Goal: Task Accomplishment & Management: Complete application form

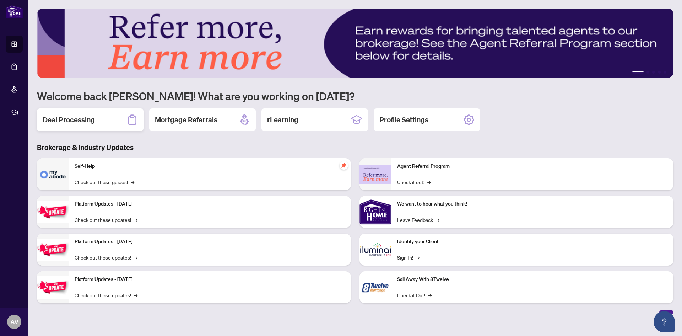
click at [90, 122] on h2 "Deal Processing" at bounding box center [69, 120] width 52 height 10
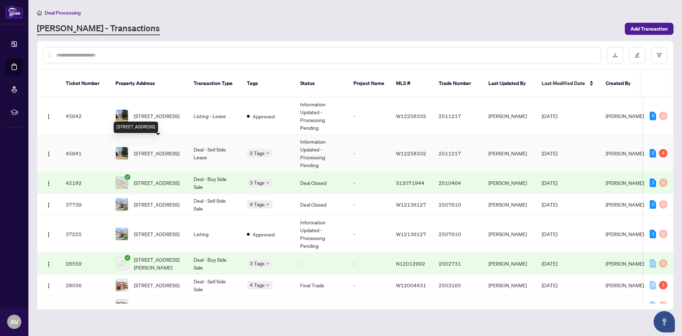
click at [157, 149] on span "[STREET_ADDRESS]" at bounding box center [156, 153] width 45 height 8
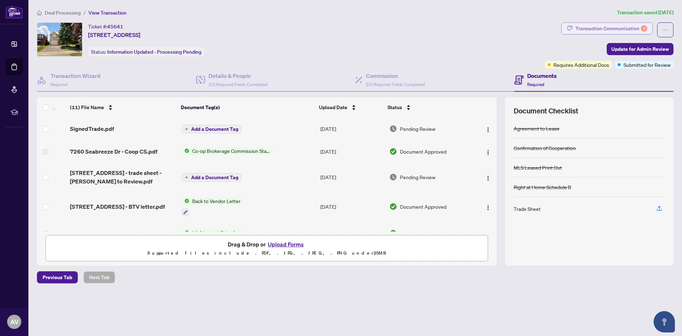
click at [606, 30] on div "Transaction Communication 4" at bounding box center [612, 28] width 72 height 11
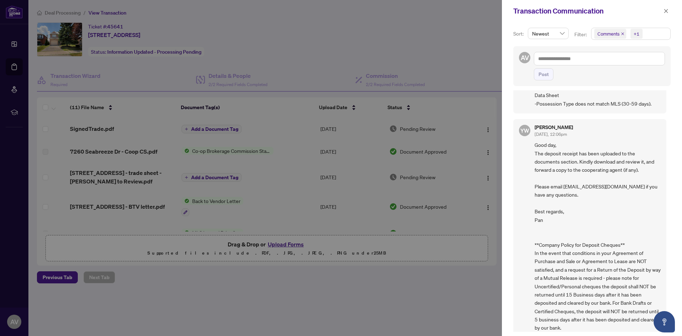
scroll to position [488, 0]
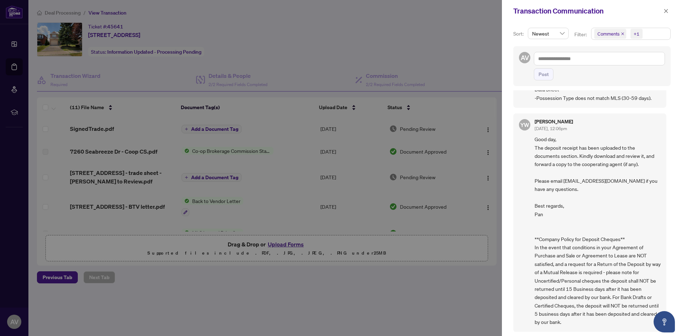
click at [421, 55] on div at bounding box center [341, 168] width 682 height 336
click at [663, 10] on button "button" at bounding box center [666, 11] width 9 height 9
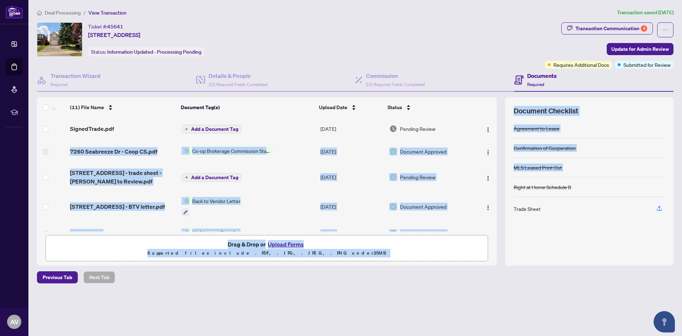
drag, startPoint x: 494, startPoint y: 130, endPoint x: 505, endPoint y: 166, distance: 38.3
click at [507, 179] on div "(11) File Name Document Tag(s) Upload Date Status SignedTrade.pdf Add a Documen…" at bounding box center [355, 181] width 637 height 168
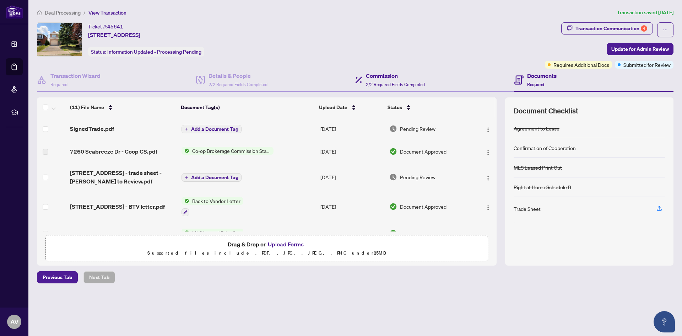
click at [495, 73] on div "Commission 2/2 Required Fields Completed" at bounding box center [434, 80] width 159 height 23
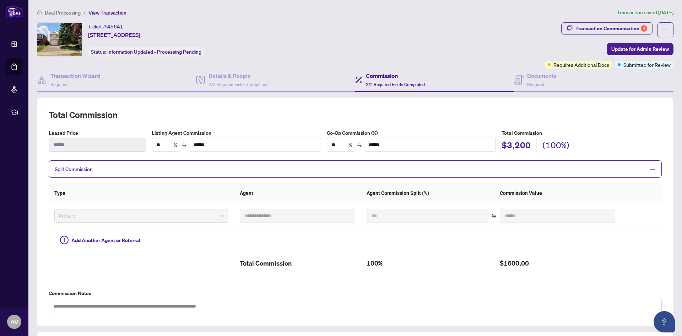
click at [503, 81] on div "Commission 2/2 Required Fields Completed" at bounding box center [434, 80] width 159 height 23
click at [527, 83] on span "Required" at bounding box center [535, 84] width 17 height 5
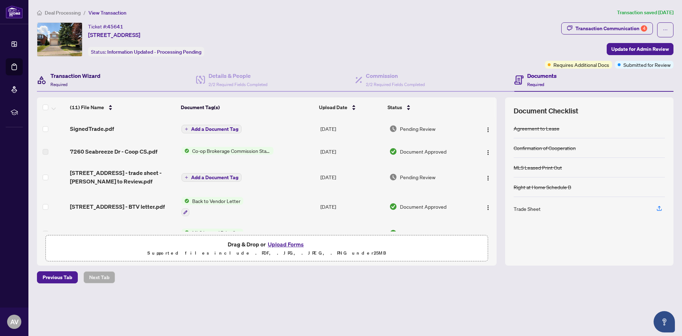
click at [92, 79] on h4 "Transaction Wizard" at bounding box center [75, 75] width 50 height 9
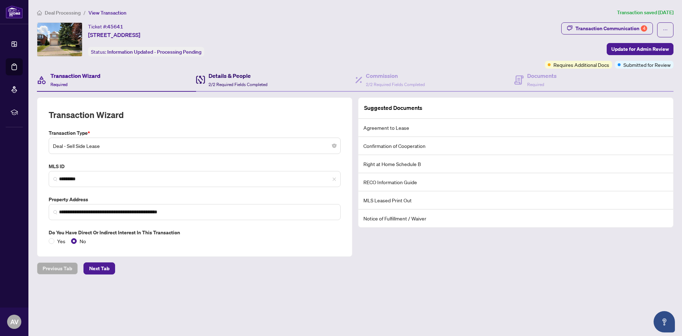
click at [229, 77] on h4 "Details & People" at bounding box center [238, 75] width 59 height 9
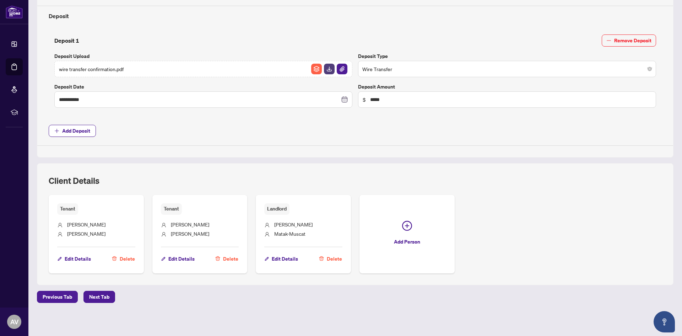
scroll to position [221, 0]
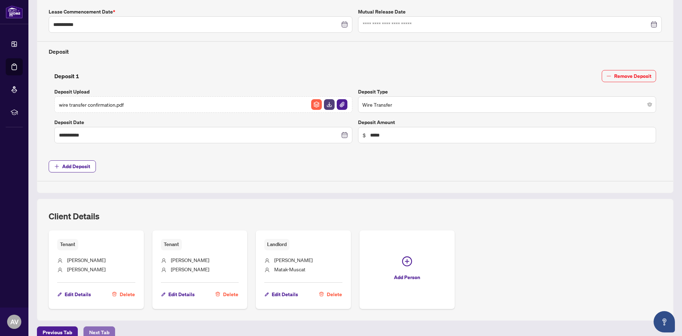
click at [96, 328] on span "Next Tab" at bounding box center [99, 331] width 20 height 11
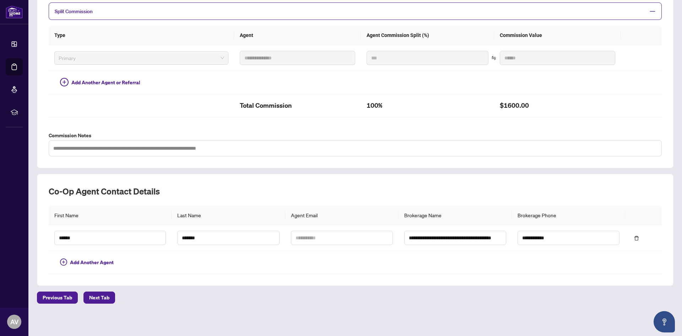
scroll to position [158, 0]
click at [101, 294] on span "Next Tab" at bounding box center [99, 296] width 20 height 11
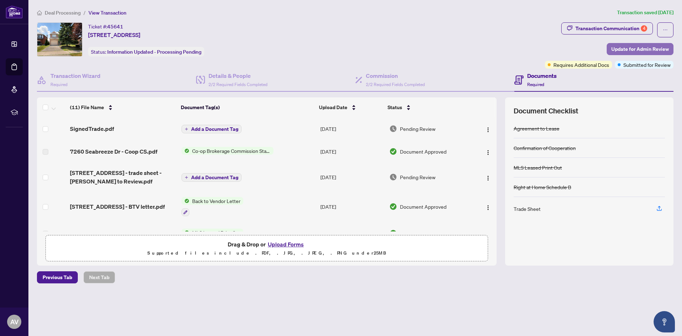
click at [616, 48] on span "Update for Admin Review" at bounding box center [640, 48] width 58 height 11
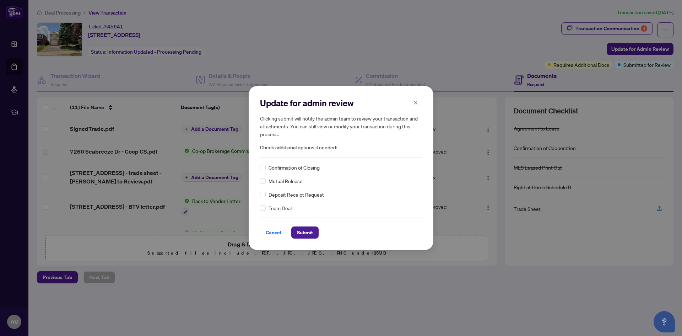
drag, startPoint x: 266, startPoint y: 169, endPoint x: 271, endPoint y: 172, distance: 6.2
click at [266, 169] on div "Confirmation of Closing" at bounding box center [341, 167] width 162 height 8
click at [303, 231] on span "Submit" at bounding box center [305, 232] width 16 height 11
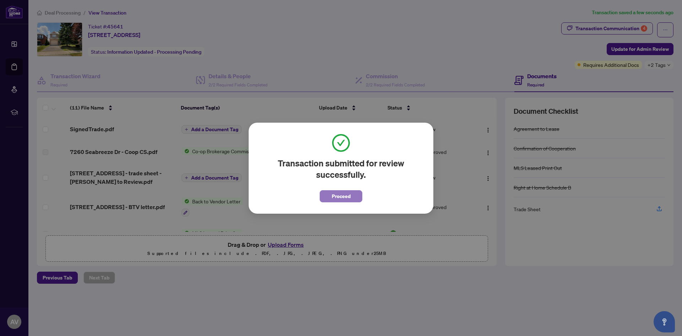
click at [342, 195] on span "Proceed" at bounding box center [341, 195] width 19 height 11
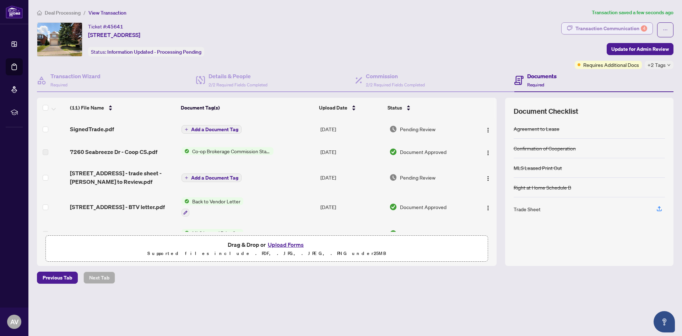
click at [626, 30] on div "Transaction Communication 4" at bounding box center [612, 28] width 72 height 11
type textarea "**********"
